Goal: Transaction & Acquisition: Purchase product/service

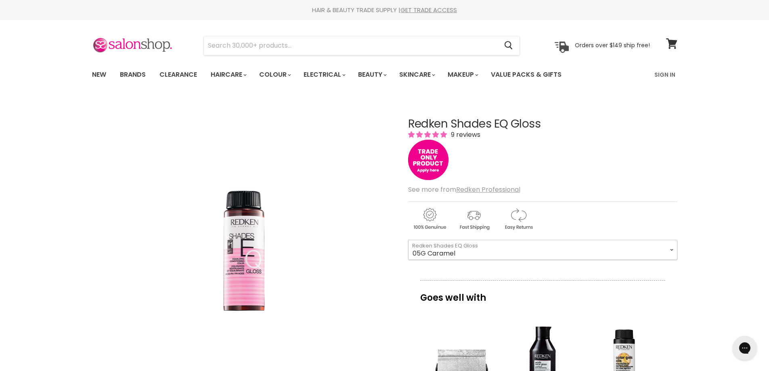
click at [546, 253] on select "08VB [PERSON_NAME] 05V Cosmic Violet 06VB [GEOGRAPHIC_DATA] 04NA Storm Cloud 06…" at bounding box center [542, 250] width 269 height 20
click at [408, 240] on select "08VB [PERSON_NAME] 05V Cosmic Violet 06VB [GEOGRAPHIC_DATA] 04NA Storm Cloud 06…" at bounding box center [542, 250] width 269 height 20
select select "08WG Gold Apricot"
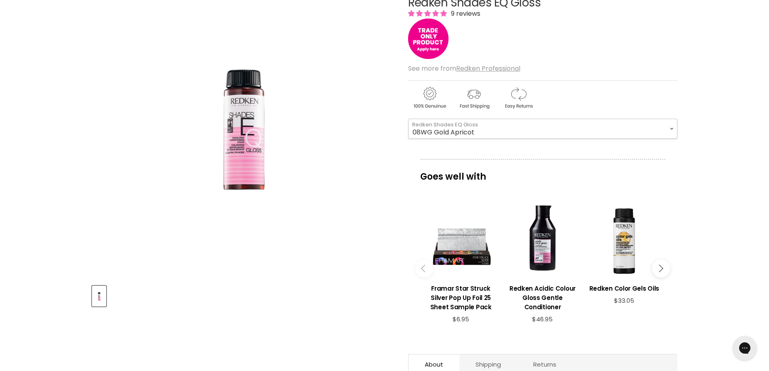
drag, startPoint x: 482, startPoint y: 136, endPoint x: 394, endPoint y: 134, distance: 88.0
click at [417, 134] on select "08VB [PERSON_NAME] 05V Cosmic Violet 06VB [GEOGRAPHIC_DATA] 04NA Storm Cloud 06…" at bounding box center [542, 129] width 269 height 20
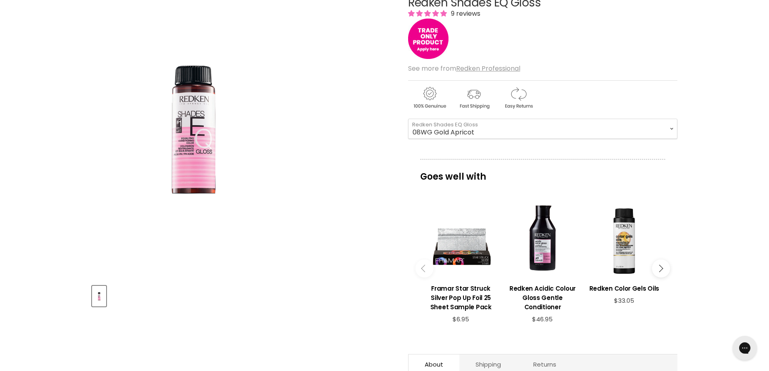
click at [362, 134] on div "Click or scroll to zoom Tap or pinch to zoom" at bounding box center [242, 127] width 301 height 301
